Goal: Information Seeking & Learning: Learn about a topic

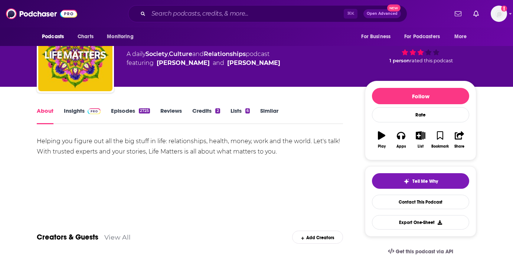
scroll to position [8, 0]
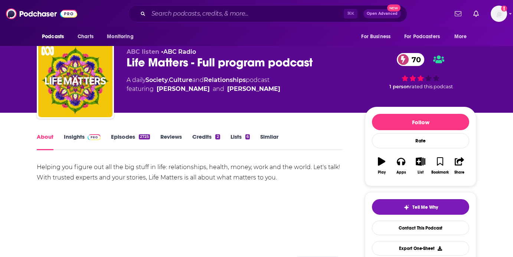
click at [82, 141] on link "Insights" at bounding box center [82, 141] width 37 height 17
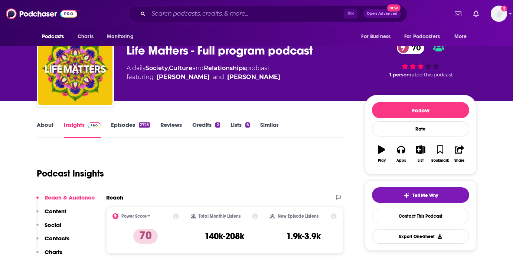
scroll to position [40, 0]
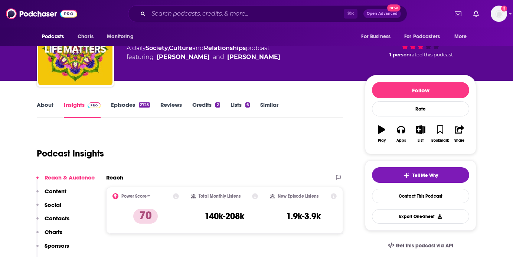
click at [133, 103] on link "Episodes 2725" at bounding box center [130, 109] width 39 height 17
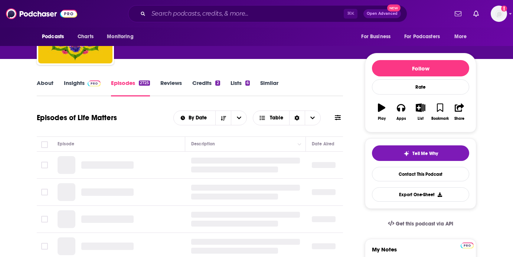
scroll to position [63, 0]
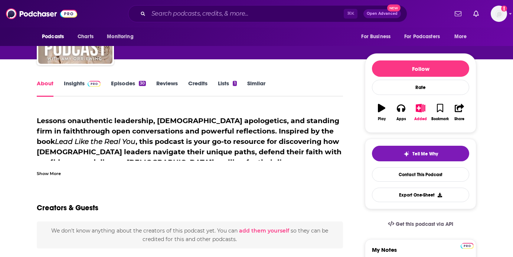
scroll to position [67, 0]
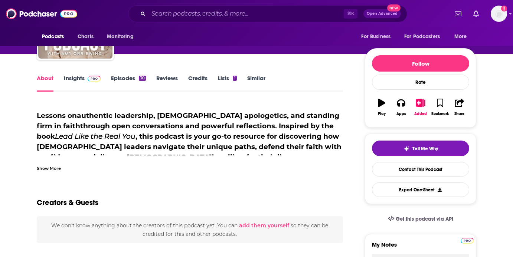
click at [54, 171] on div "Show More" at bounding box center [49, 168] width 24 height 7
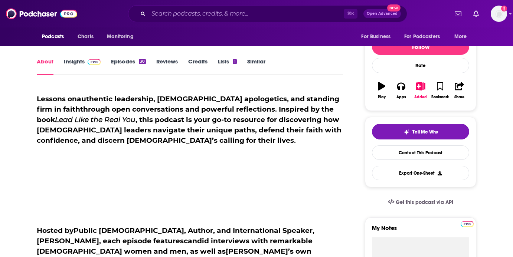
scroll to position [35, 0]
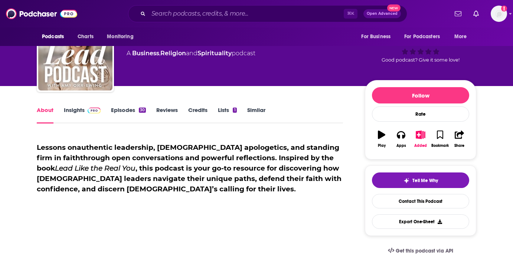
click at [83, 114] on link "Insights" at bounding box center [82, 115] width 37 height 17
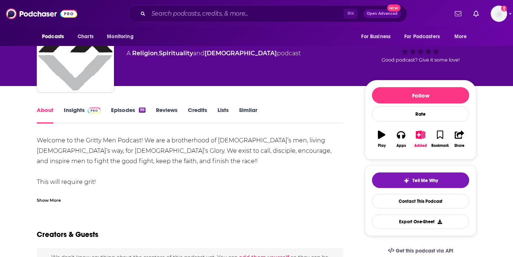
scroll to position [34, 0]
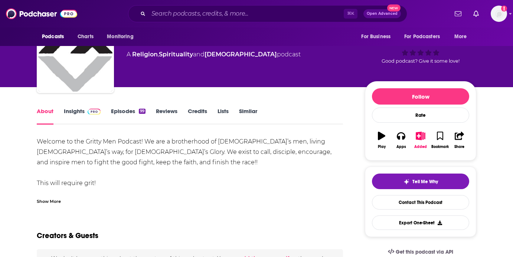
click at [56, 202] on div "Show More" at bounding box center [49, 201] width 24 height 7
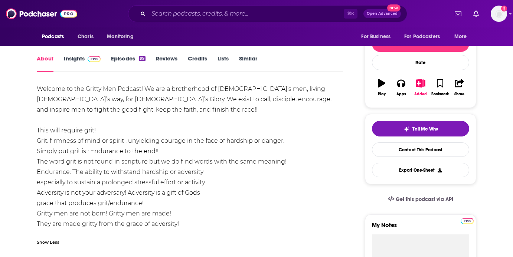
scroll to position [60, 0]
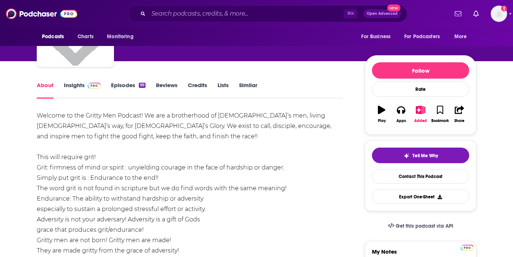
click at [75, 82] on link "Insights" at bounding box center [82, 90] width 37 height 17
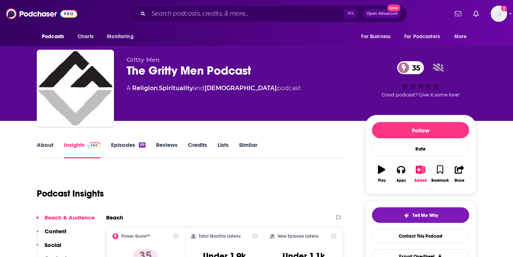
click at [134, 144] on link "Episodes 99" at bounding box center [128, 150] width 35 height 17
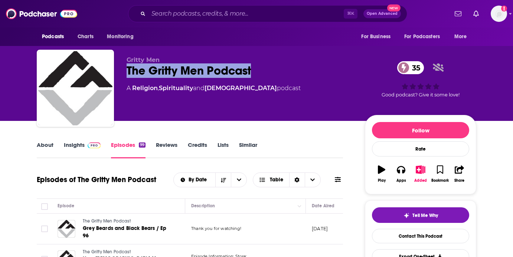
drag, startPoint x: 262, startPoint y: 75, endPoint x: 127, endPoint y: 67, distance: 135.5
click at [127, 67] on div "The Gritty Men Podcast 35" at bounding box center [240, 71] width 227 height 14
copy h2 "The Gritty Men Podcast"
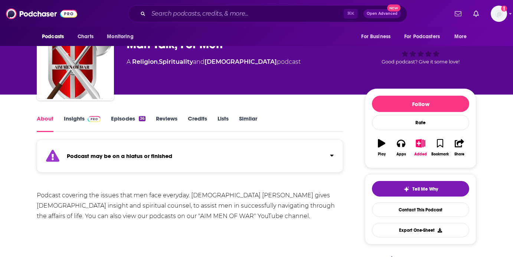
scroll to position [26, 0]
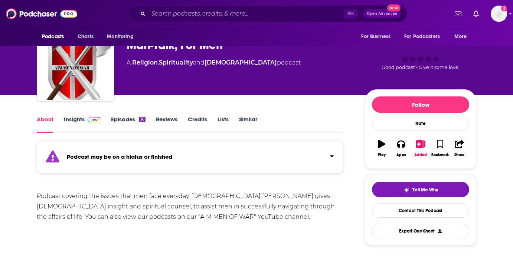
click at [134, 120] on link "Episodes 36" at bounding box center [128, 124] width 35 height 17
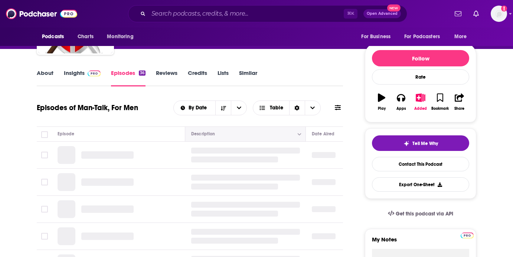
scroll to position [75, 0]
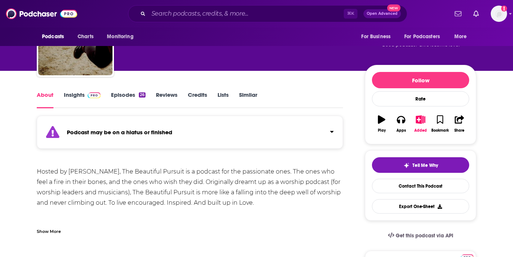
scroll to position [55, 0]
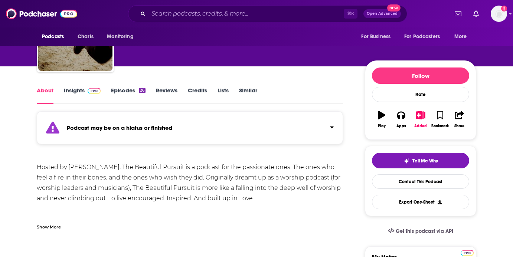
click at [136, 94] on link "Episodes 26" at bounding box center [128, 95] width 35 height 17
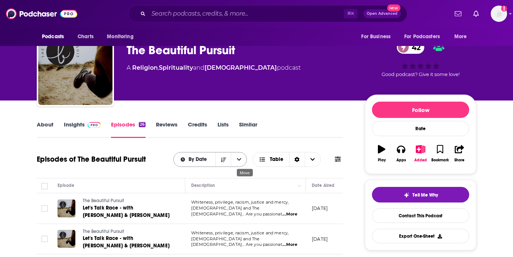
scroll to position [20, 0]
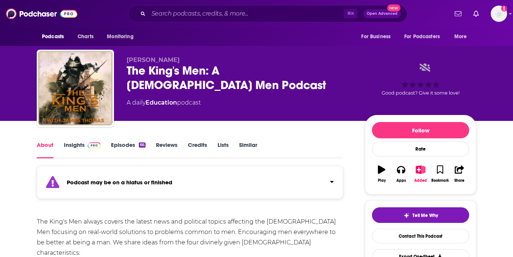
click at [135, 148] on link "Episodes 66" at bounding box center [128, 150] width 35 height 17
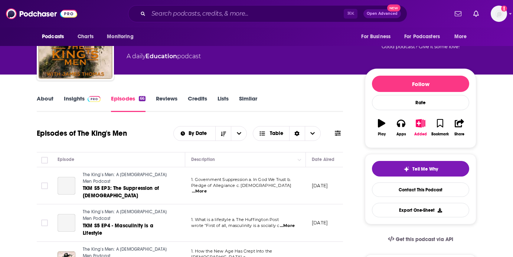
scroll to position [49, 0]
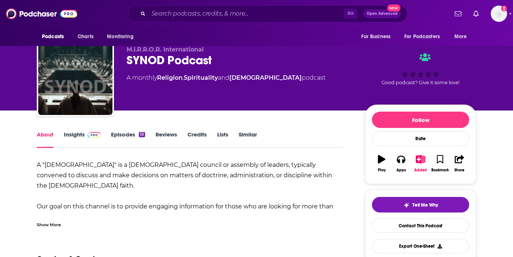
scroll to position [13, 0]
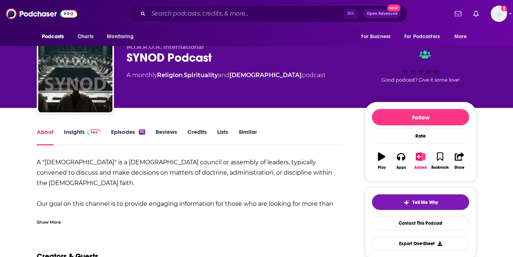
click at [58, 221] on div "Show More" at bounding box center [49, 221] width 24 height 7
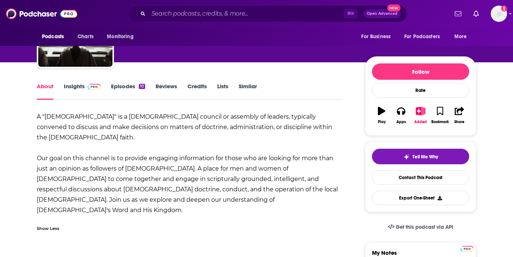
scroll to position [51, 0]
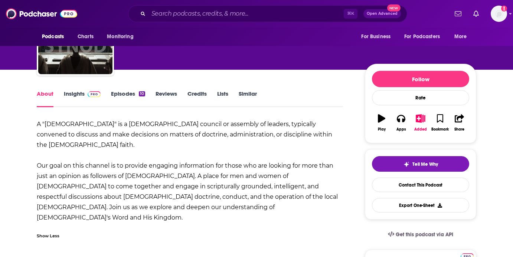
click at [78, 94] on link "Insights" at bounding box center [82, 98] width 37 height 17
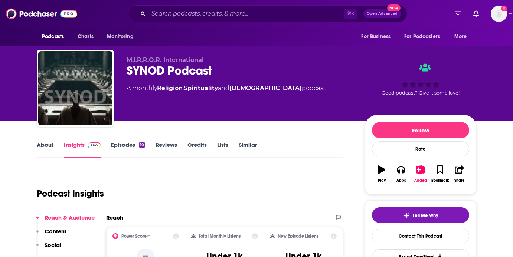
click at [131, 144] on link "Episodes 10" at bounding box center [128, 150] width 34 height 17
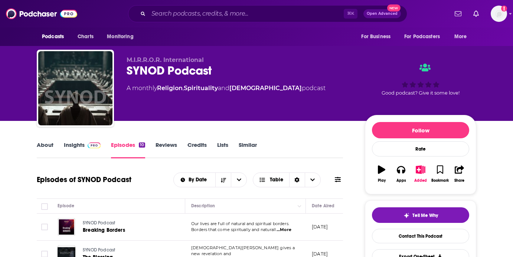
click at [170, 143] on link "Reviews" at bounding box center [167, 150] width 22 height 17
click at [173, 175] on div "Episodes of SYNOD Podcast By Date Table" at bounding box center [190, 179] width 306 height 19
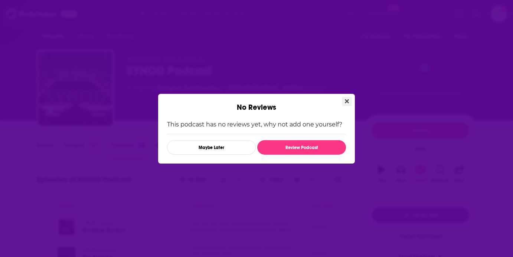
click at [349, 102] on icon "Close" at bounding box center [347, 101] width 4 height 6
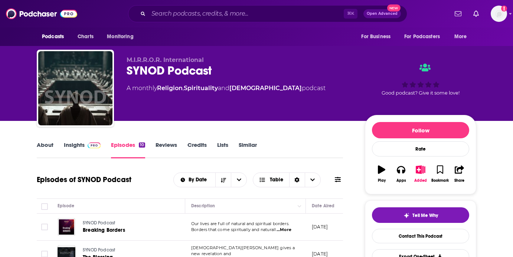
click at [45, 145] on link "About" at bounding box center [45, 150] width 17 height 17
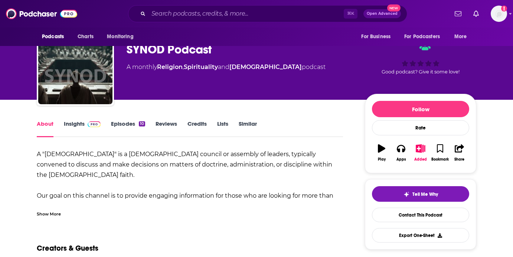
scroll to position [24, 0]
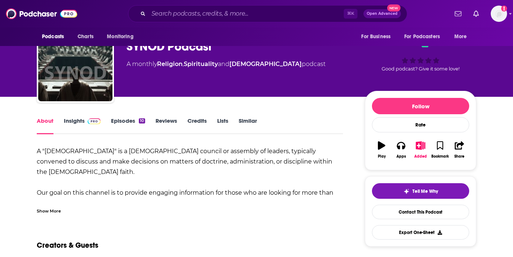
click at [59, 206] on div "Show More" at bounding box center [190, 208] width 306 height 13
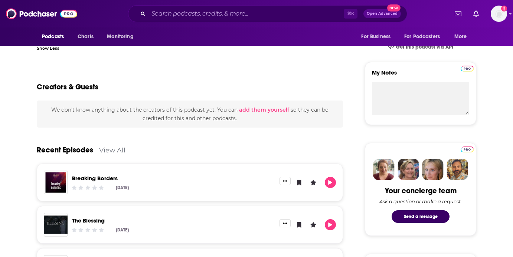
scroll to position [0, 0]
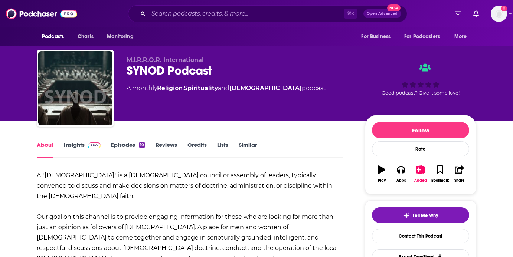
click at [85, 145] on span at bounding box center [93, 145] width 16 height 7
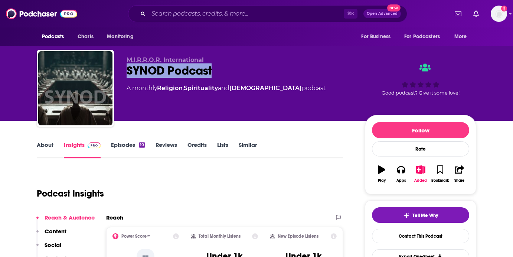
drag, startPoint x: 219, startPoint y: 73, endPoint x: 120, endPoint y: 64, distance: 99.6
click at [120, 64] on div "M.I.R.R.O.R. International SYNOD Podcast A monthly Religion , Spirituality and …" at bounding box center [257, 90] width 440 height 80
copy h2 "SYNOD Podcast"
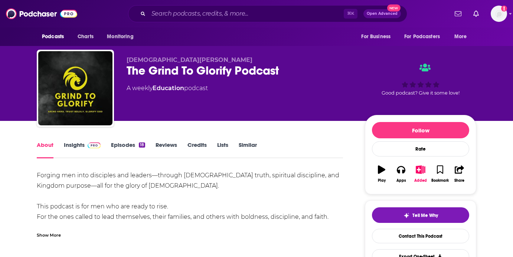
click at [58, 233] on div "Show More" at bounding box center [49, 234] width 24 height 7
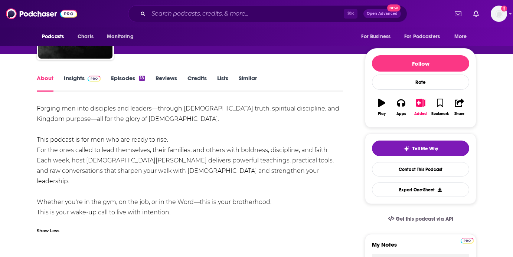
scroll to position [68, 0]
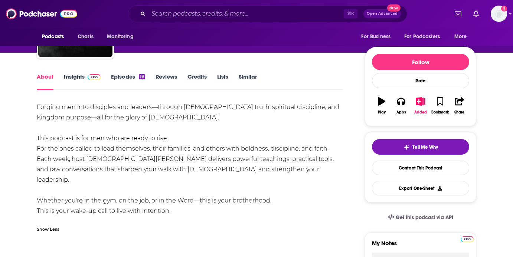
click at [85, 77] on span at bounding box center [93, 76] width 16 height 7
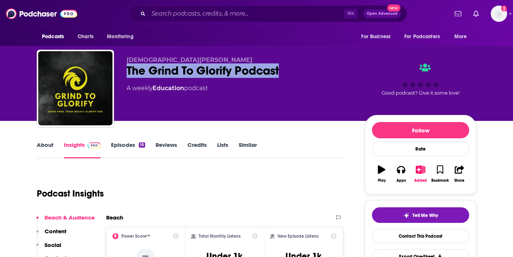
drag, startPoint x: 281, startPoint y: 70, endPoint x: 128, endPoint y: 73, distance: 153.4
click at [128, 73] on div "The Grind To Glorify Podcast" at bounding box center [240, 71] width 227 height 14
copy h2 "The Grind To Glorify Podcast"
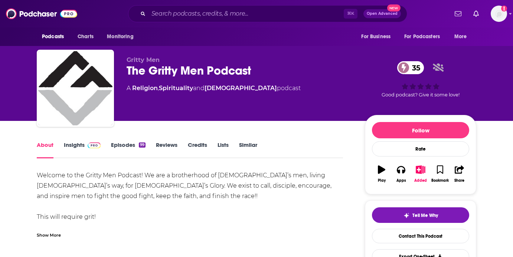
click at [76, 142] on link "Insights" at bounding box center [82, 150] width 37 height 17
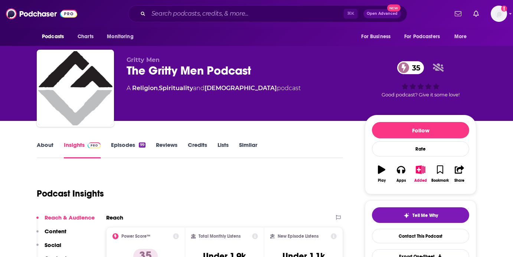
click at [133, 142] on link "Episodes 99" at bounding box center [128, 150] width 35 height 17
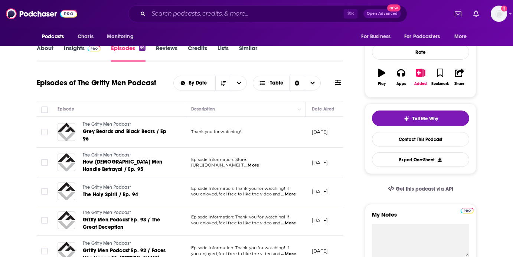
scroll to position [96, 0]
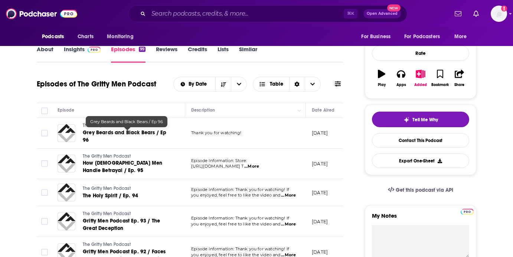
click at [153, 137] on link "Grey Beards and Black Bears / Ep 96" at bounding box center [127, 136] width 89 height 15
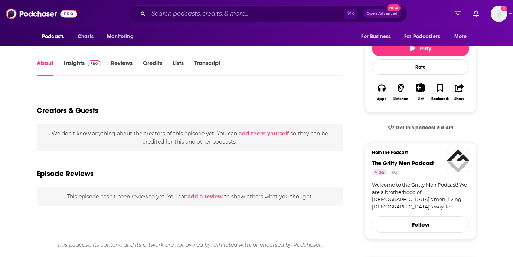
scroll to position [77, 0]
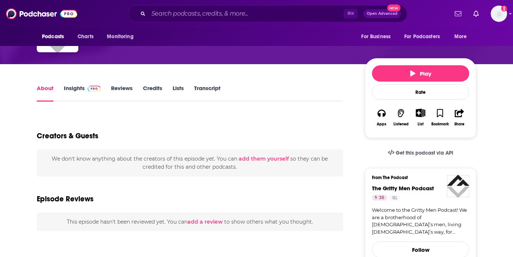
click at [81, 88] on link "Insights" at bounding box center [82, 93] width 37 height 17
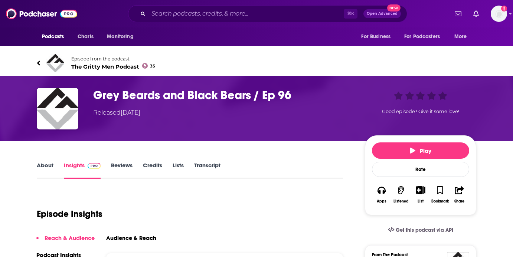
click at [123, 161] on div "About Insights Reviews Credits Lists Transcript" at bounding box center [190, 170] width 306 height 18
click at [125, 164] on link "Reviews" at bounding box center [122, 170] width 22 height 17
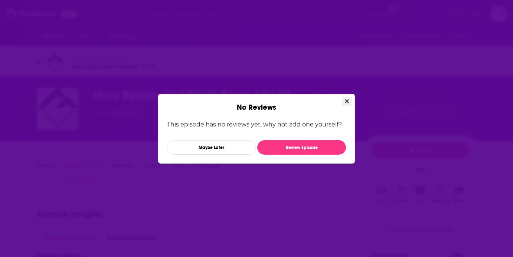
click at [349, 100] on icon "Close" at bounding box center [347, 101] width 4 height 6
